Goal: Transaction & Acquisition: Purchase product/service

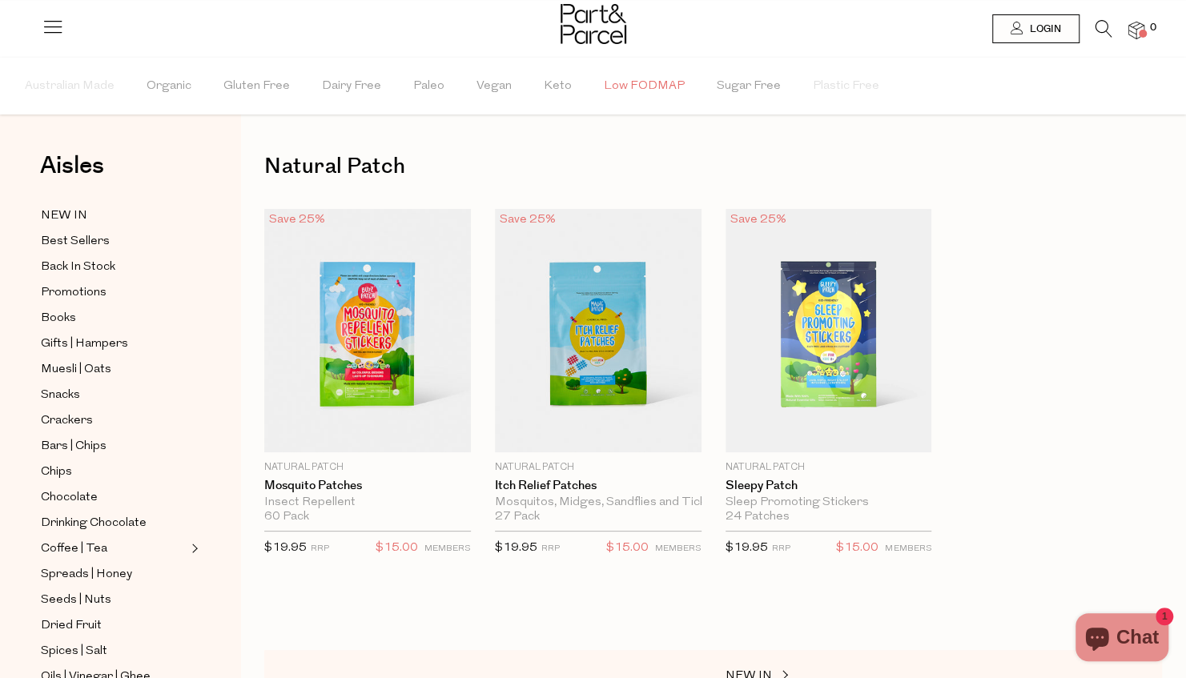
click at [646, 80] on span "Low FODMAP" at bounding box center [644, 86] width 81 height 56
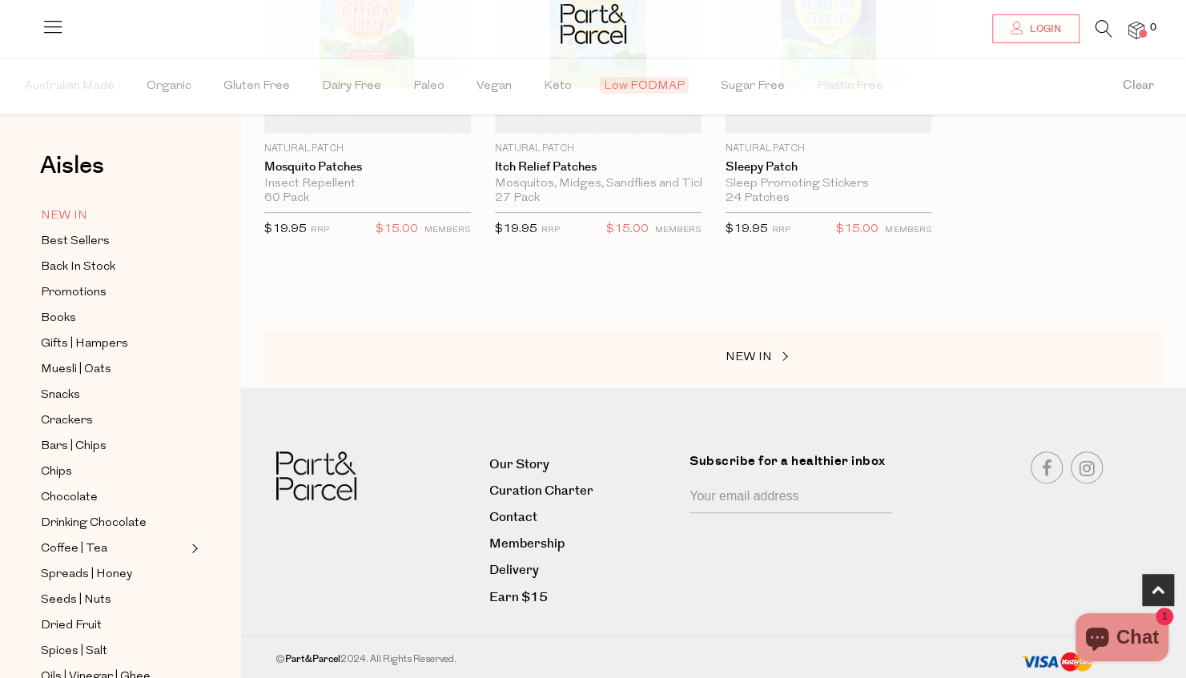
click at [64, 215] on span "NEW IN" at bounding box center [64, 216] width 46 height 19
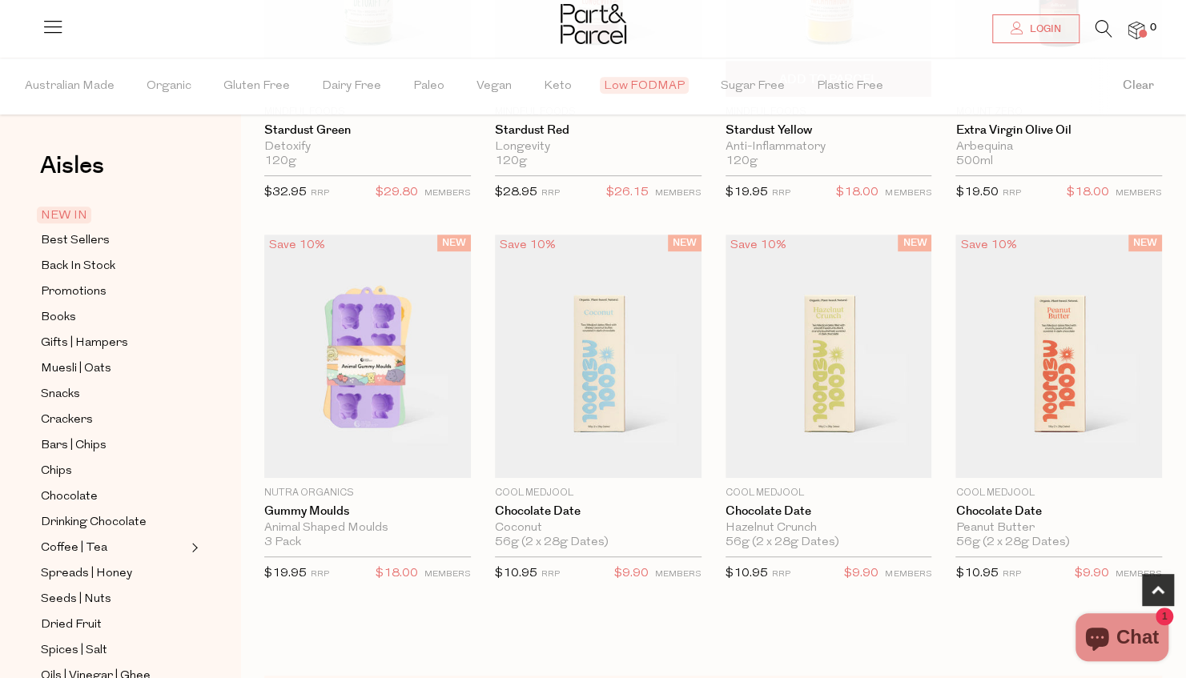
scroll to position [713, 0]
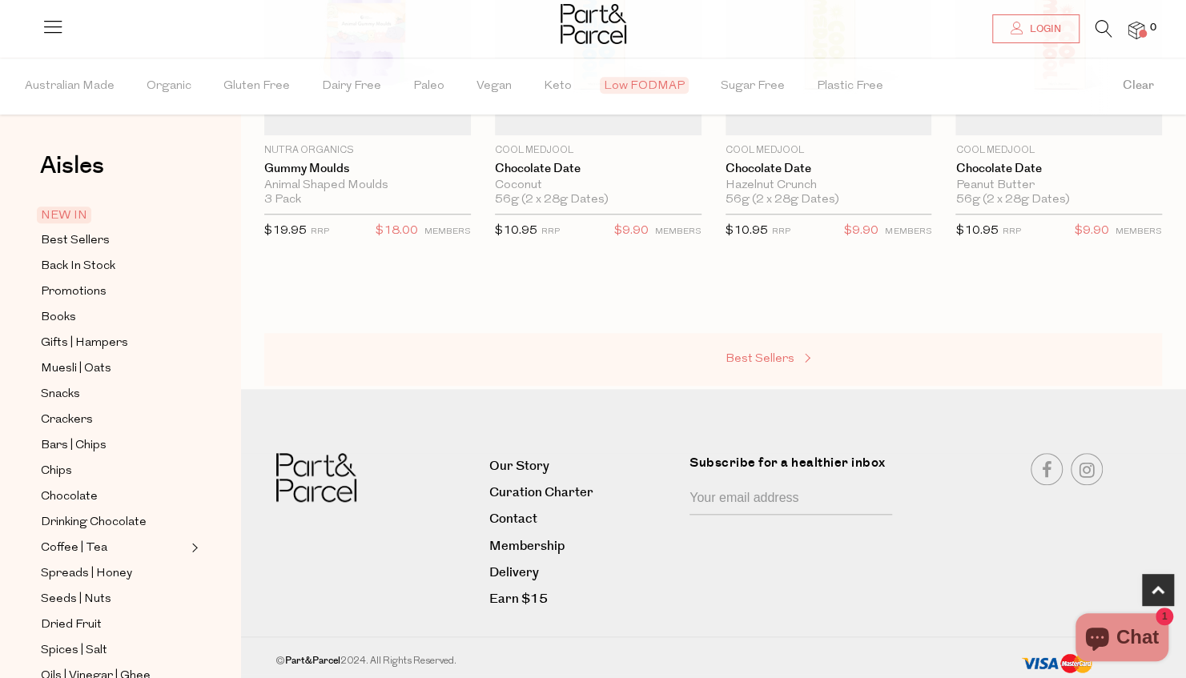
click at [737, 355] on span "Best Sellers" at bounding box center [759, 359] width 69 height 12
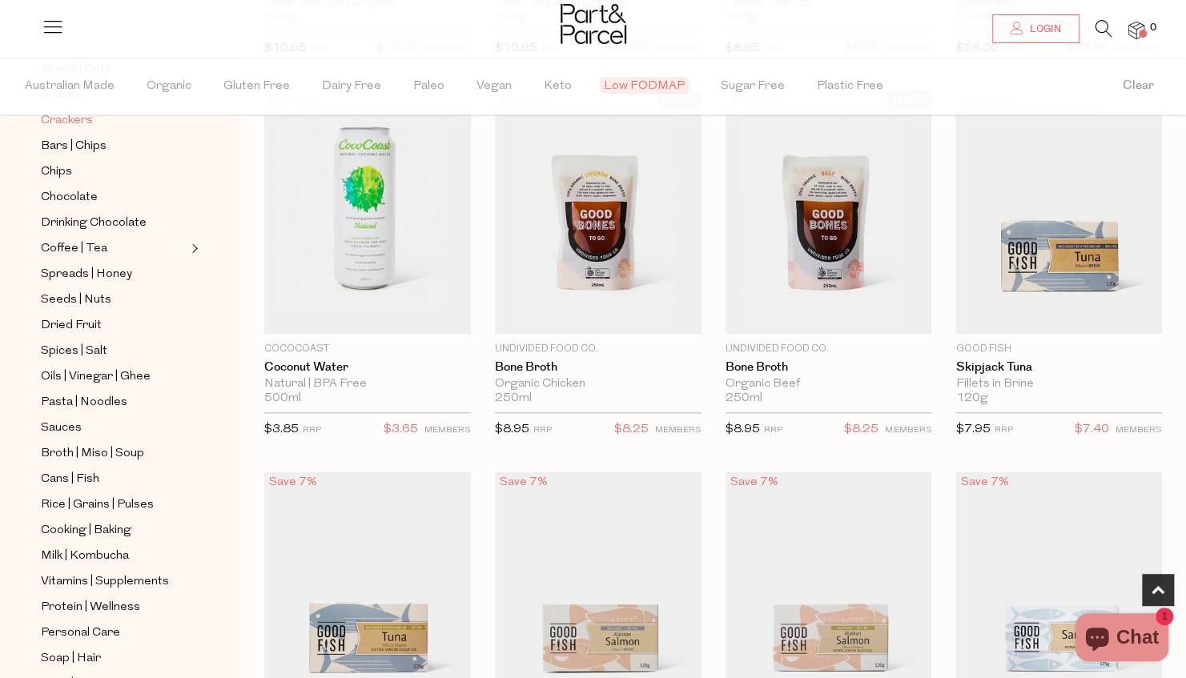
scroll to position [436, 0]
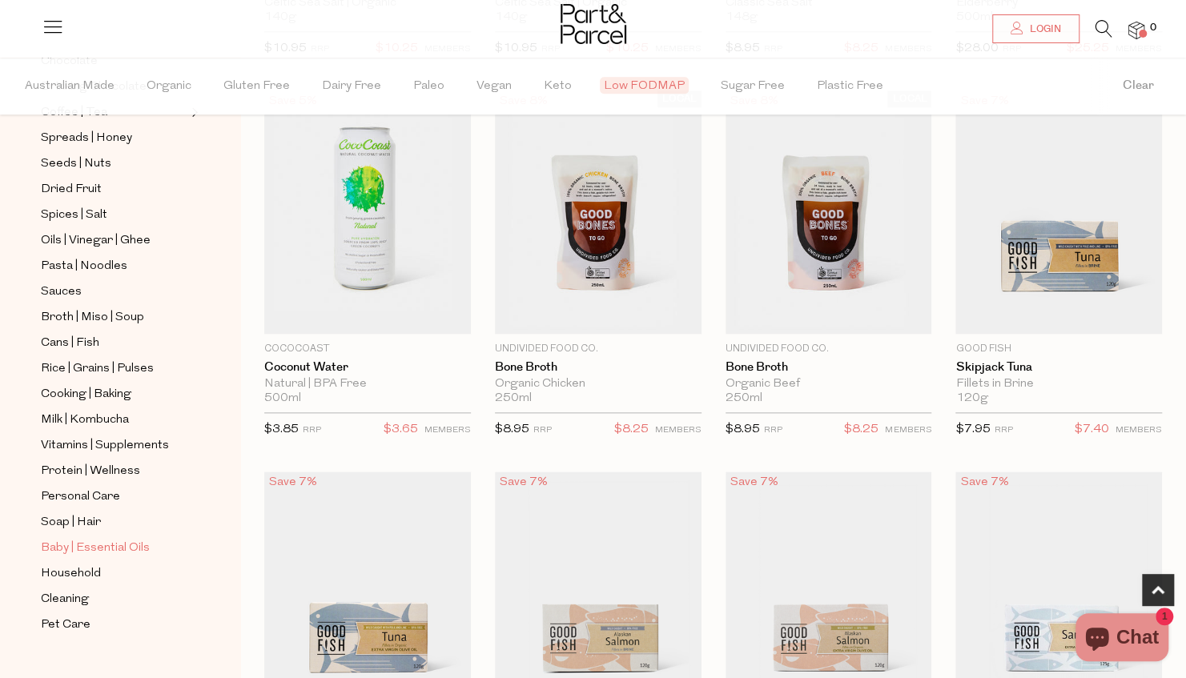
click at [98, 539] on span "Baby | Essential Oils" at bounding box center [95, 548] width 109 height 19
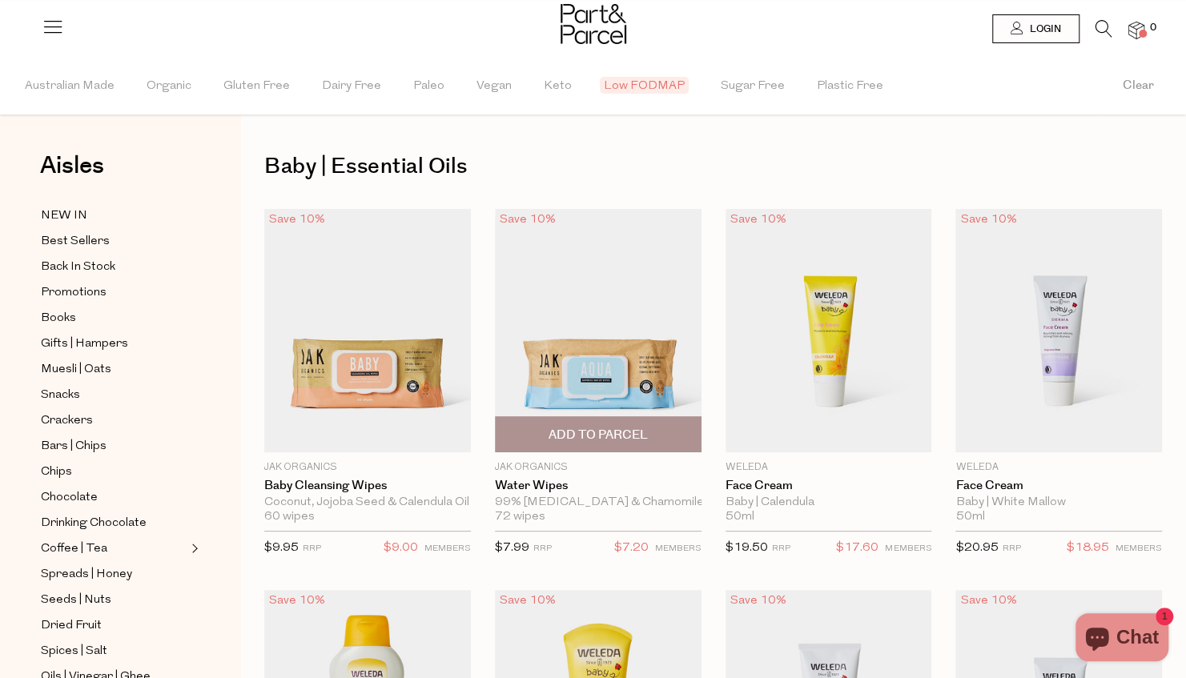
click at [625, 331] on img at bounding box center [598, 330] width 207 height 243
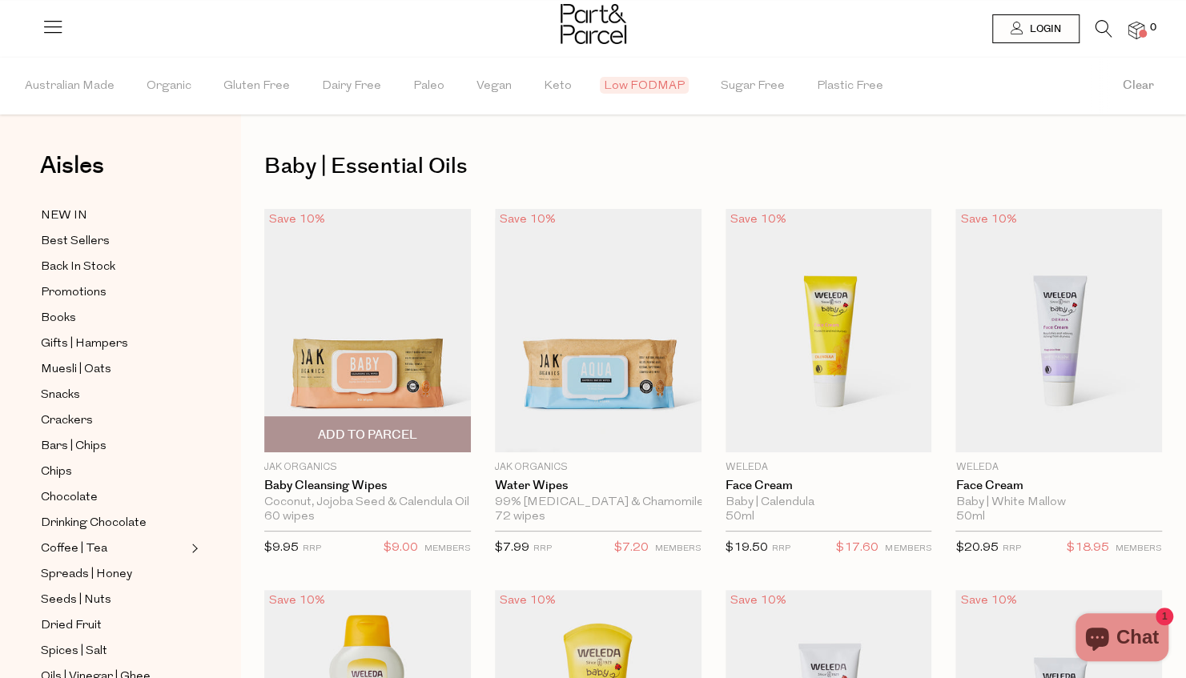
click at [334, 327] on img at bounding box center [367, 330] width 207 height 243
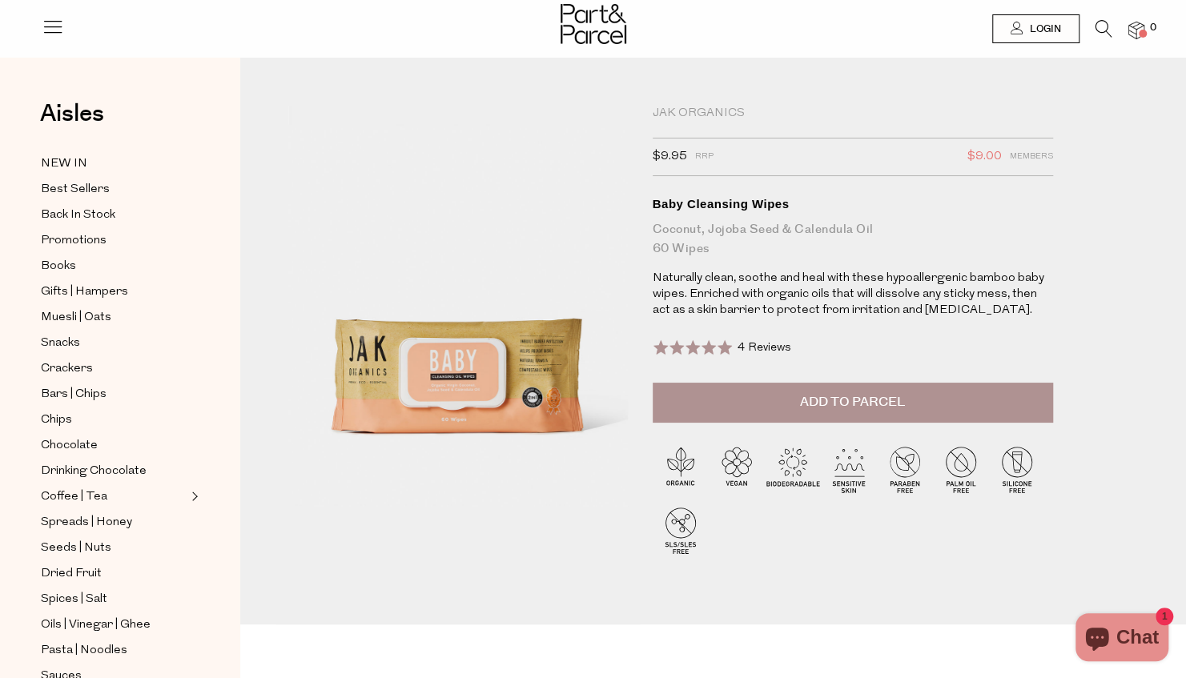
click at [838, 397] on span "Add to Parcel" at bounding box center [852, 402] width 105 height 18
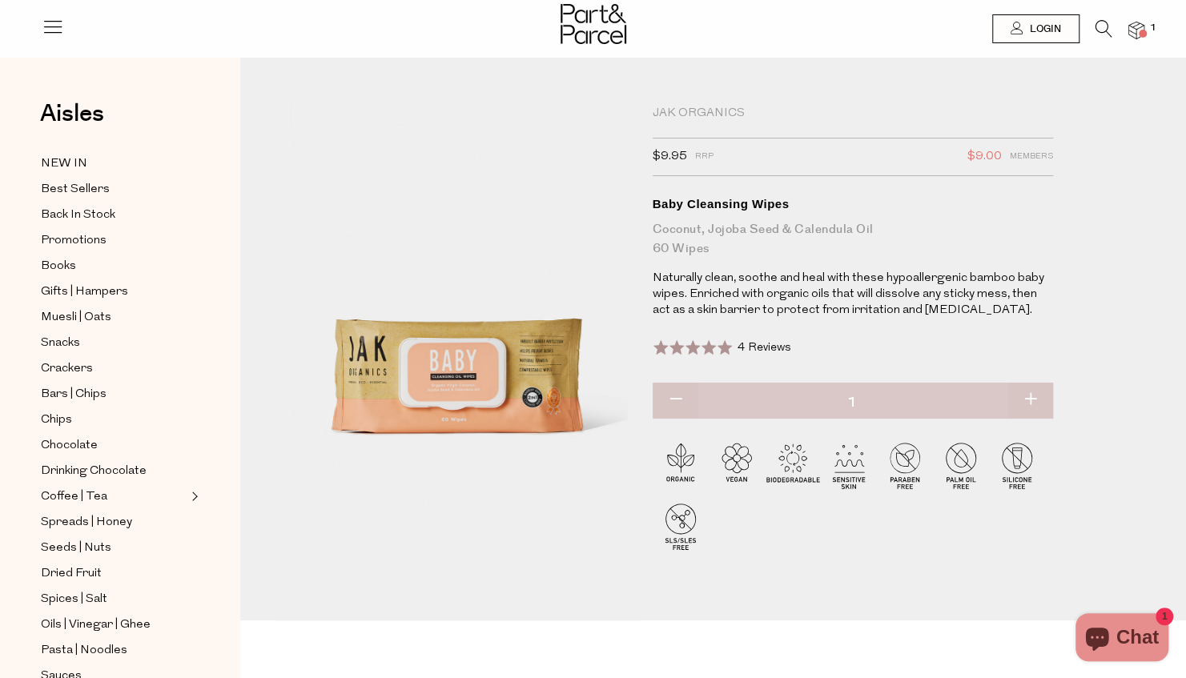
click at [569, 34] on img at bounding box center [593, 24] width 66 height 40
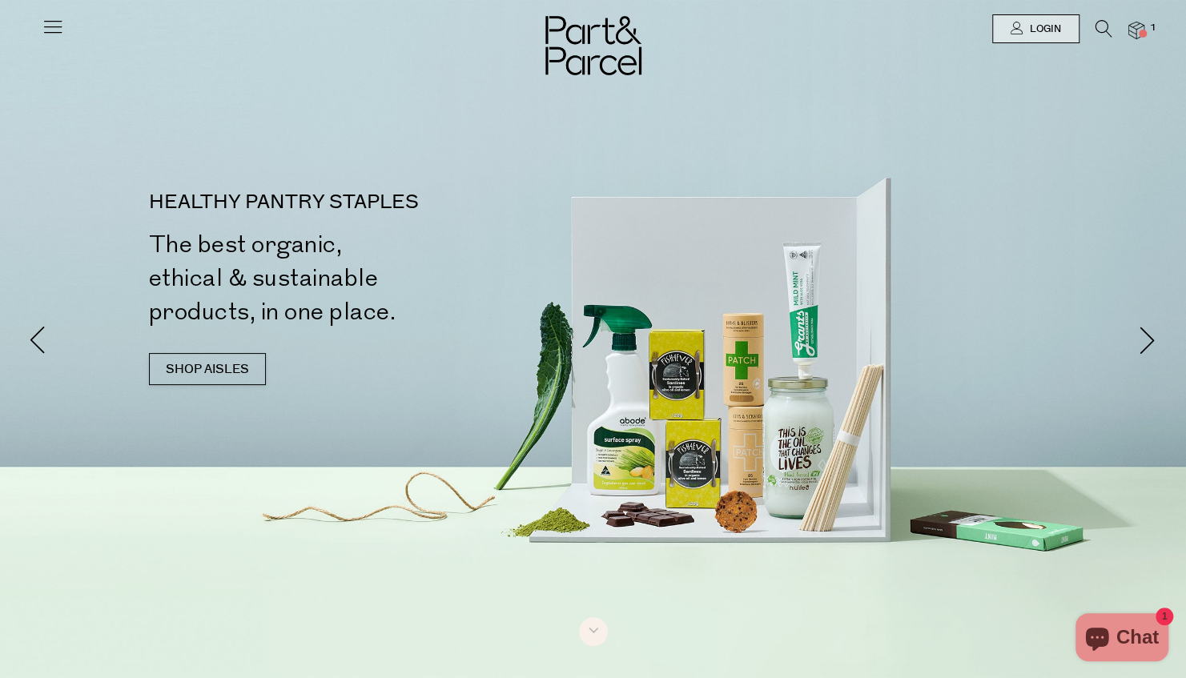
click at [43, 26] on icon at bounding box center [53, 26] width 22 height 22
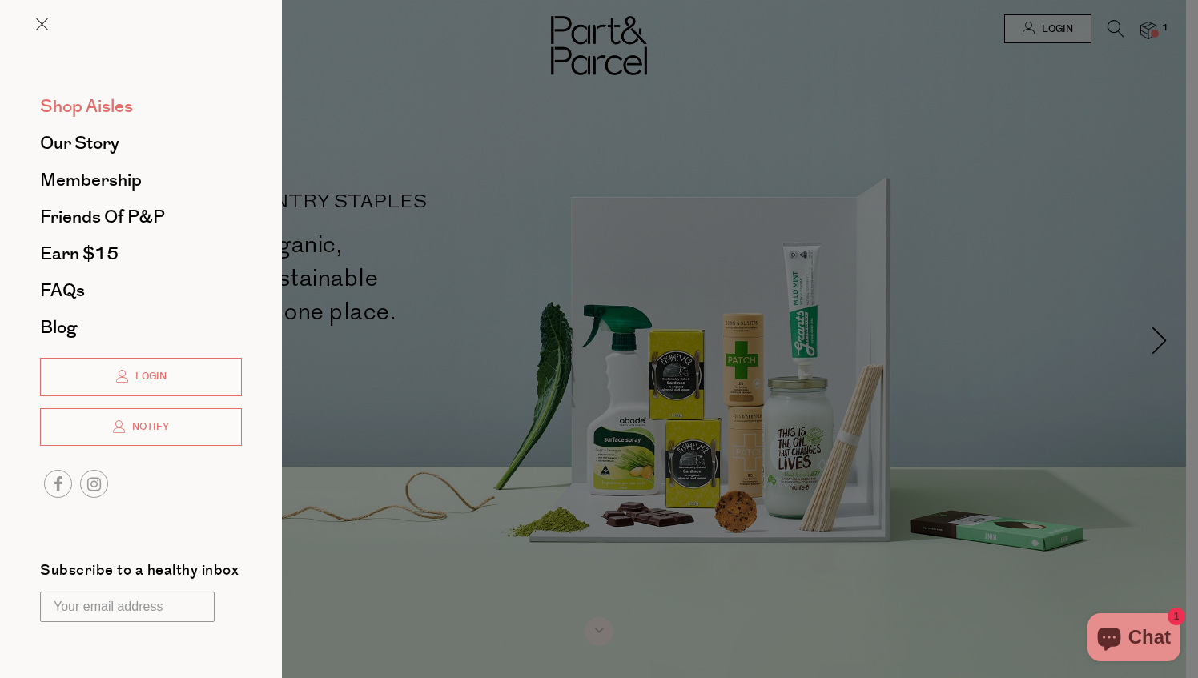
click at [96, 109] on span "Shop Aisles" at bounding box center [86, 107] width 93 height 26
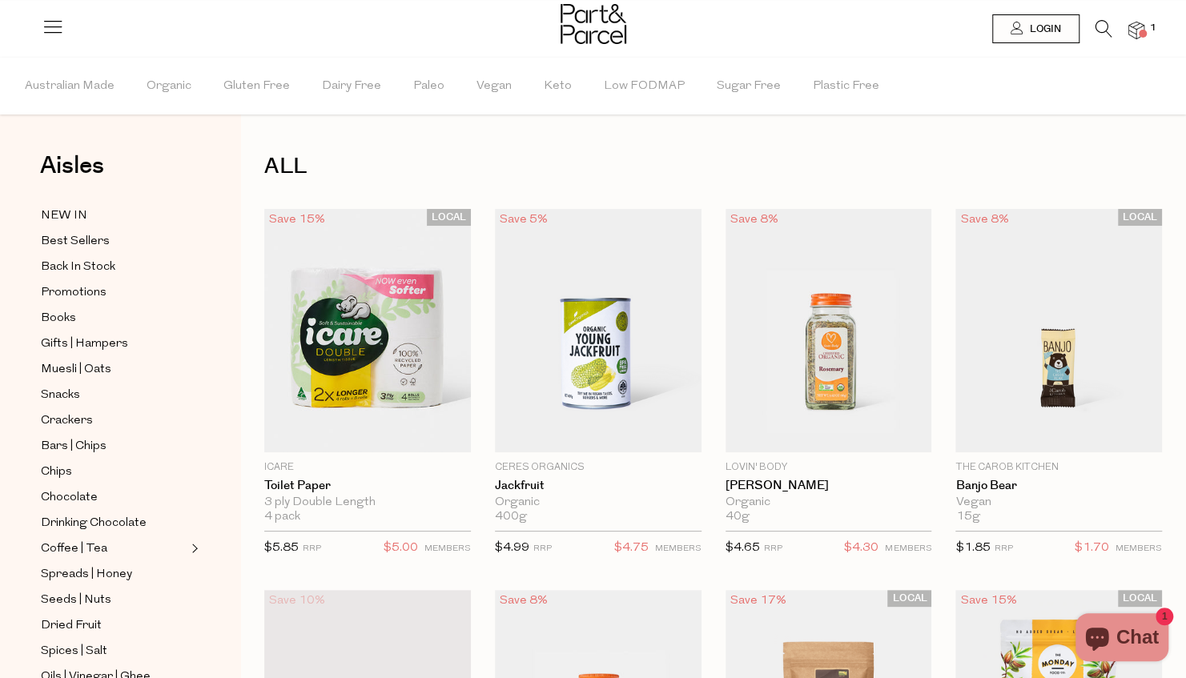
click at [1099, 32] on icon at bounding box center [1103, 29] width 17 height 18
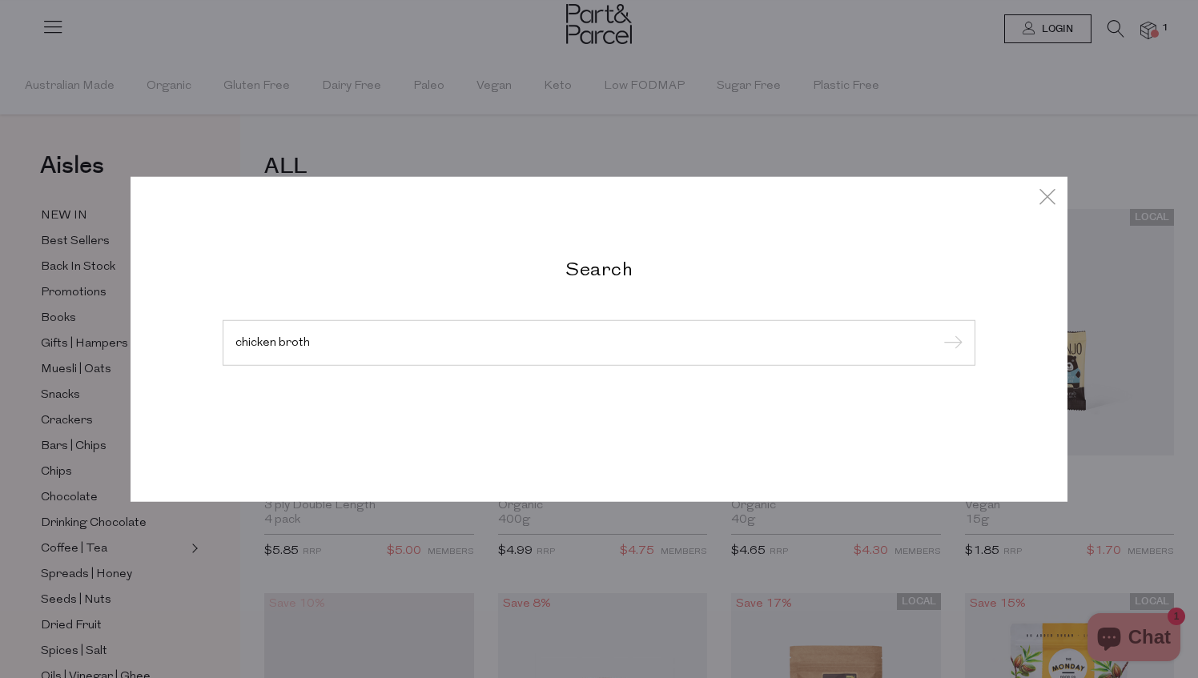
type input "chicken broth"
click at [938, 331] on input "submit" at bounding box center [950, 343] width 24 height 24
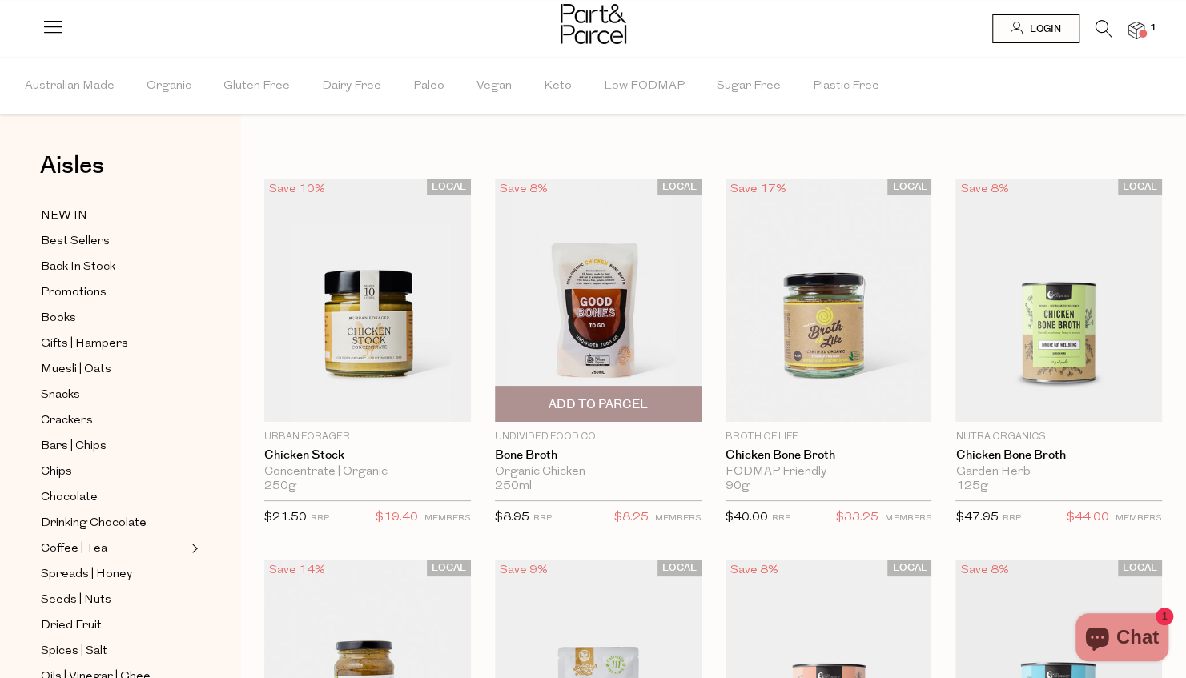
click at [589, 341] on img at bounding box center [598, 300] width 207 height 243
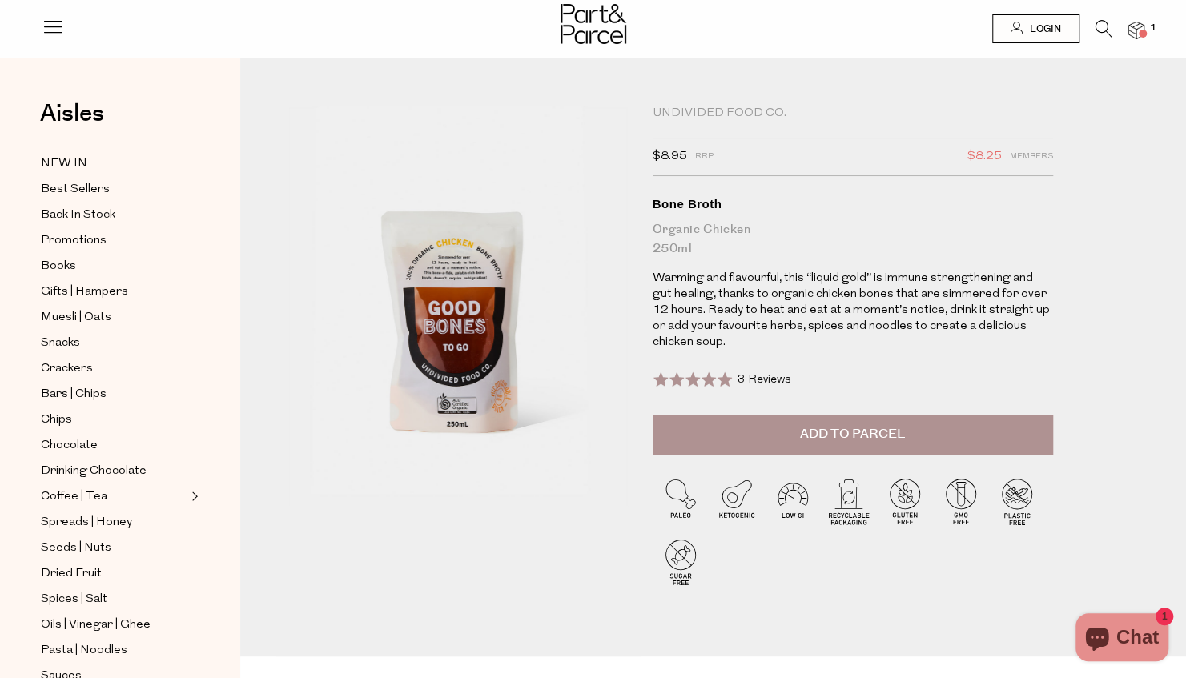
click at [1102, 29] on icon at bounding box center [1103, 29] width 17 height 18
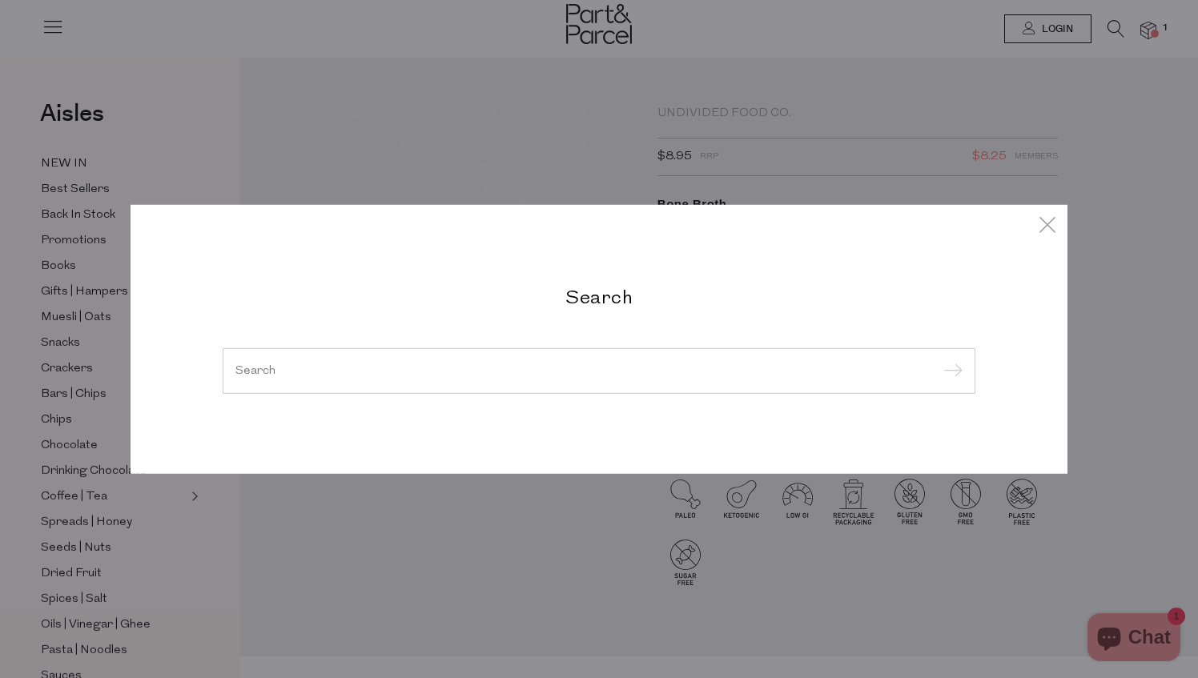
click at [606, 368] on input "search" at bounding box center [598, 370] width 727 height 12
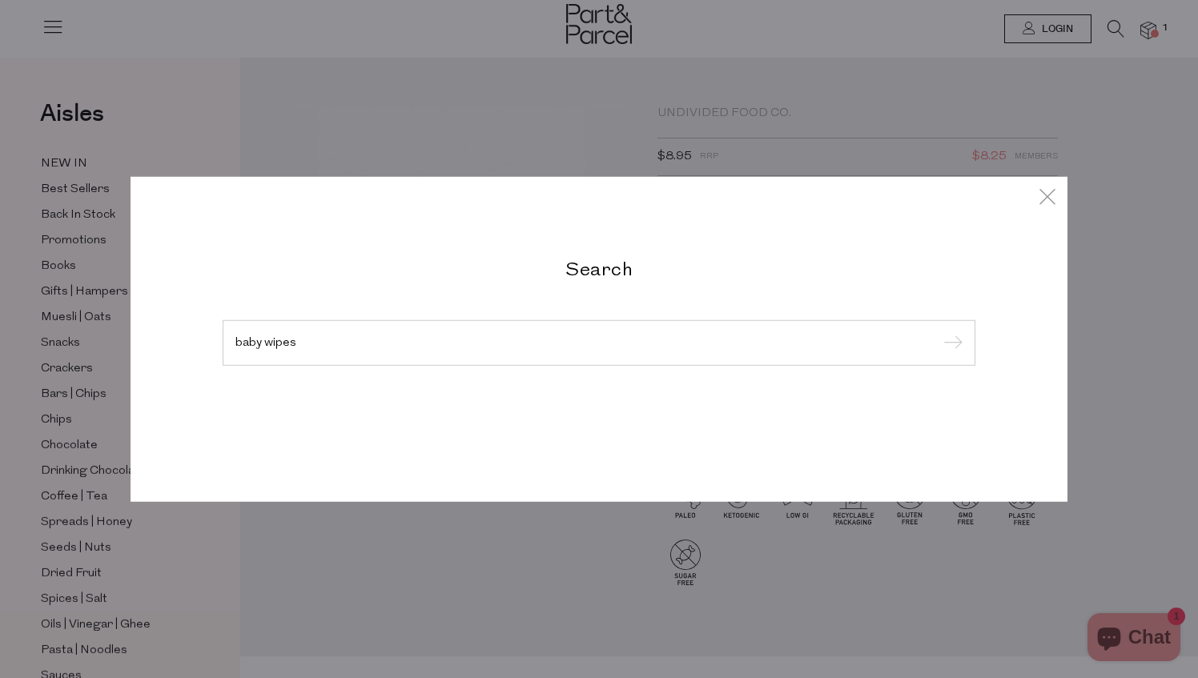
type input "baby wipes"
click at [938, 331] on input "submit" at bounding box center [950, 343] width 24 height 24
